Goal: Navigation & Orientation: Find specific page/section

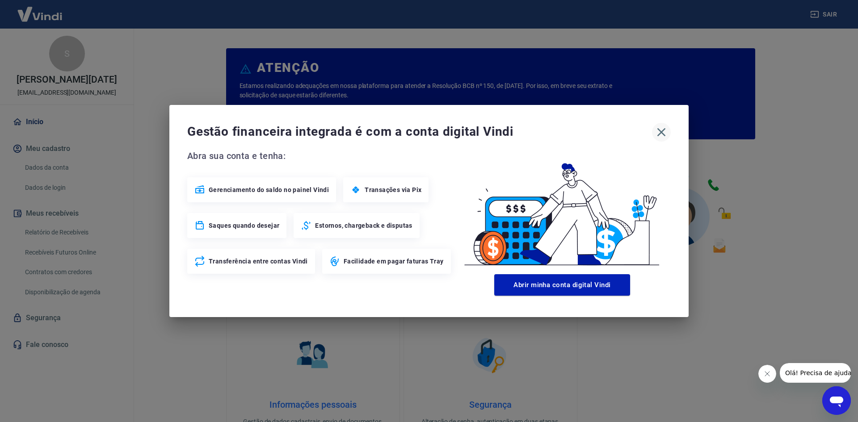
click at [661, 132] on icon "button" at bounding box center [661, 132] width 8 height 8
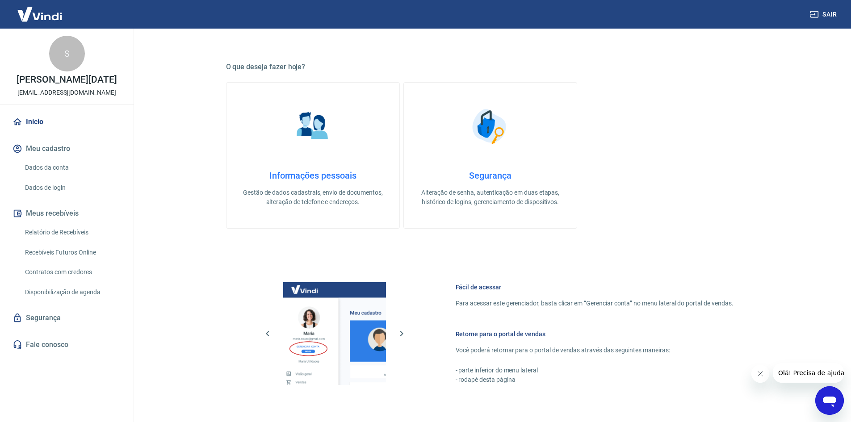
scroll to position [313, 0]
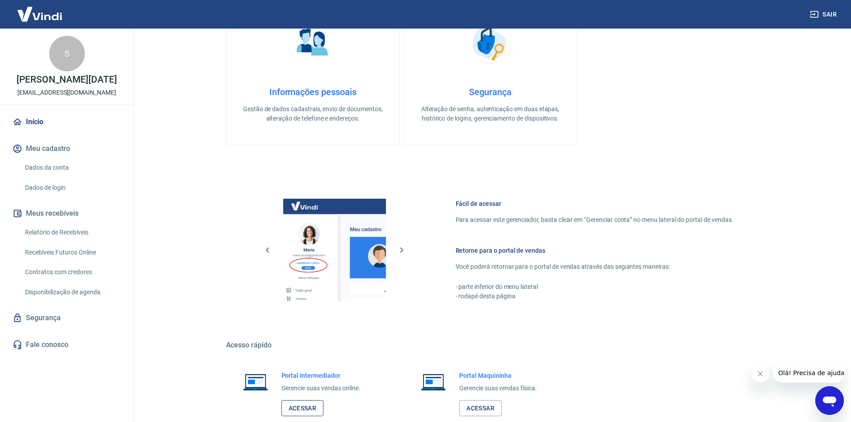
click at [299, 326] on link "Acessar" at bounding box center [303, 408] width 42 height 17
